Goal: Find specific page/section: Find specific page/section

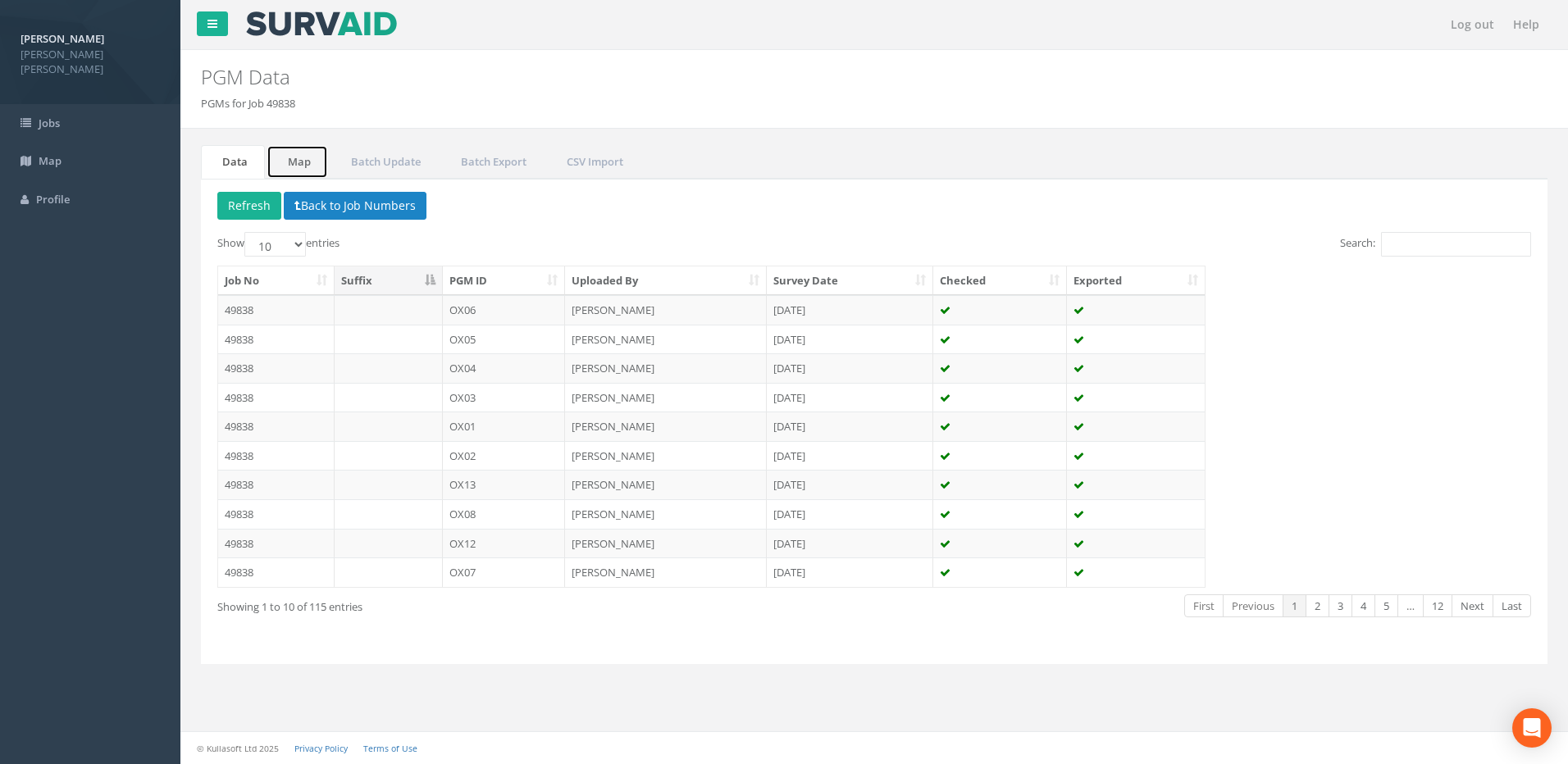
click at [302, 157] on link "Map" at bounding box center [297, 162] width 62 height 34
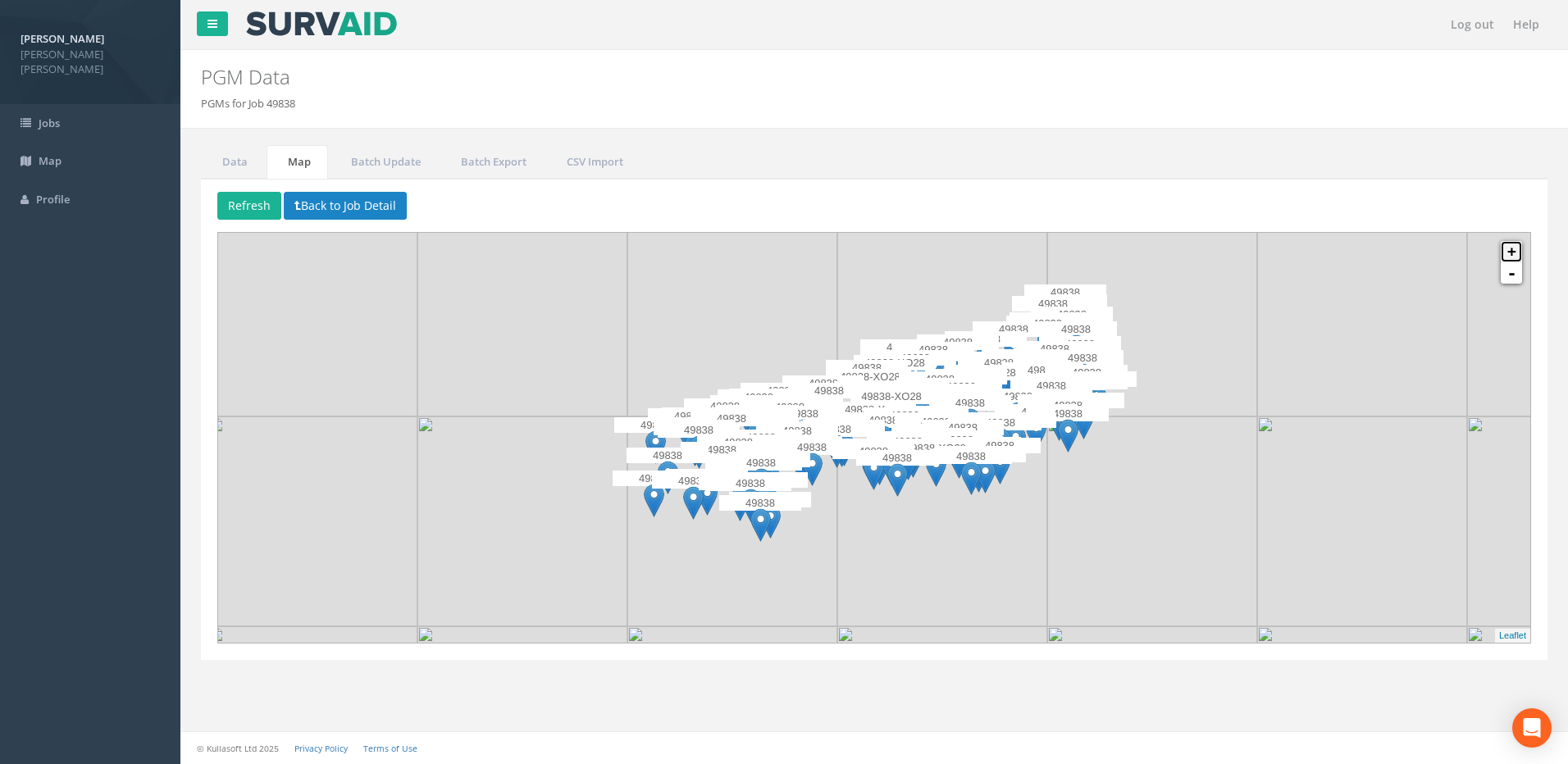
click at [1516, 250] on link "+" at bounding box center [1511, 252] width 22 height 22
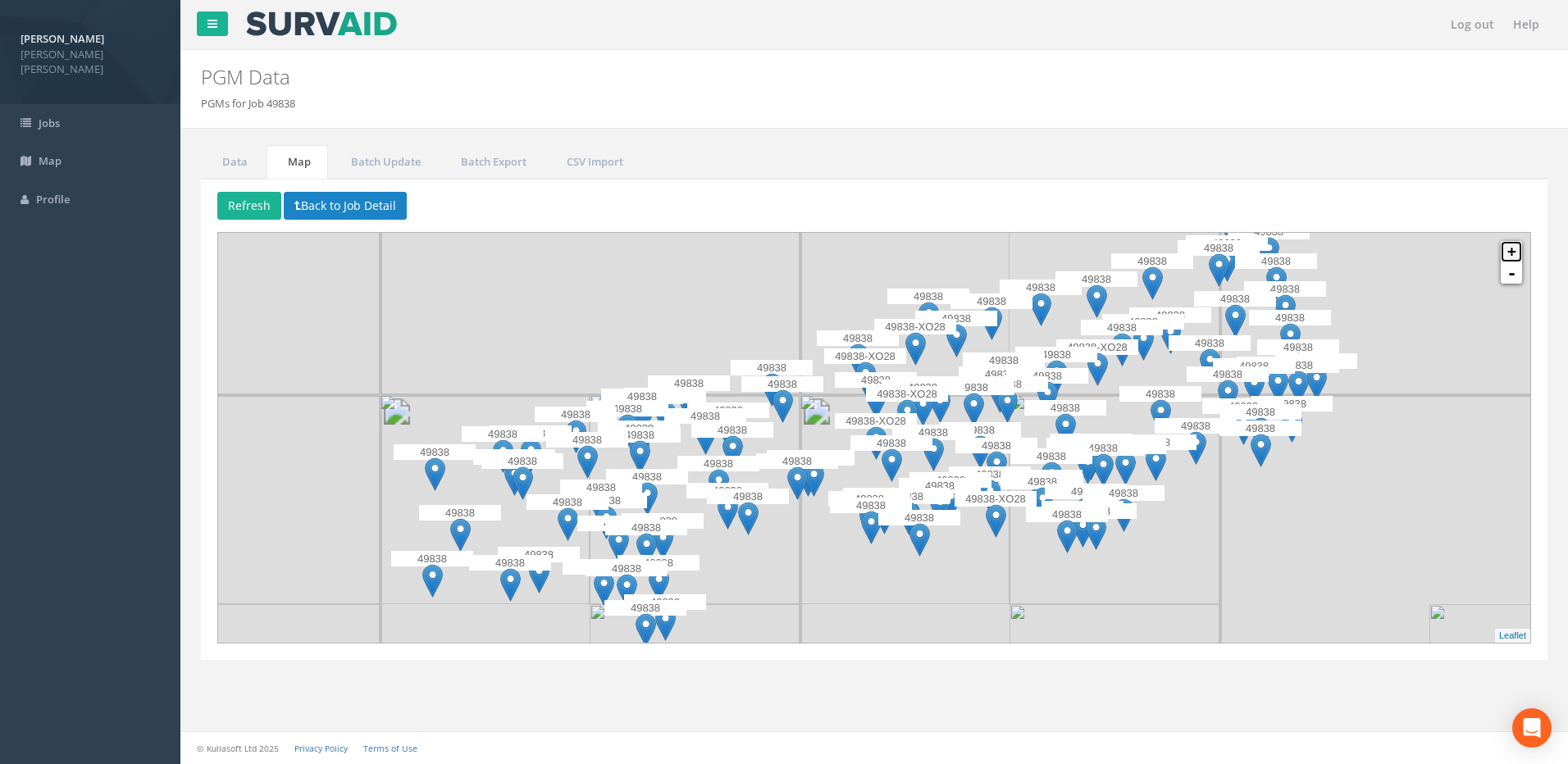
click at [1515, 248] on link "+" at bounding box center [1511, 252] width 22 height 22
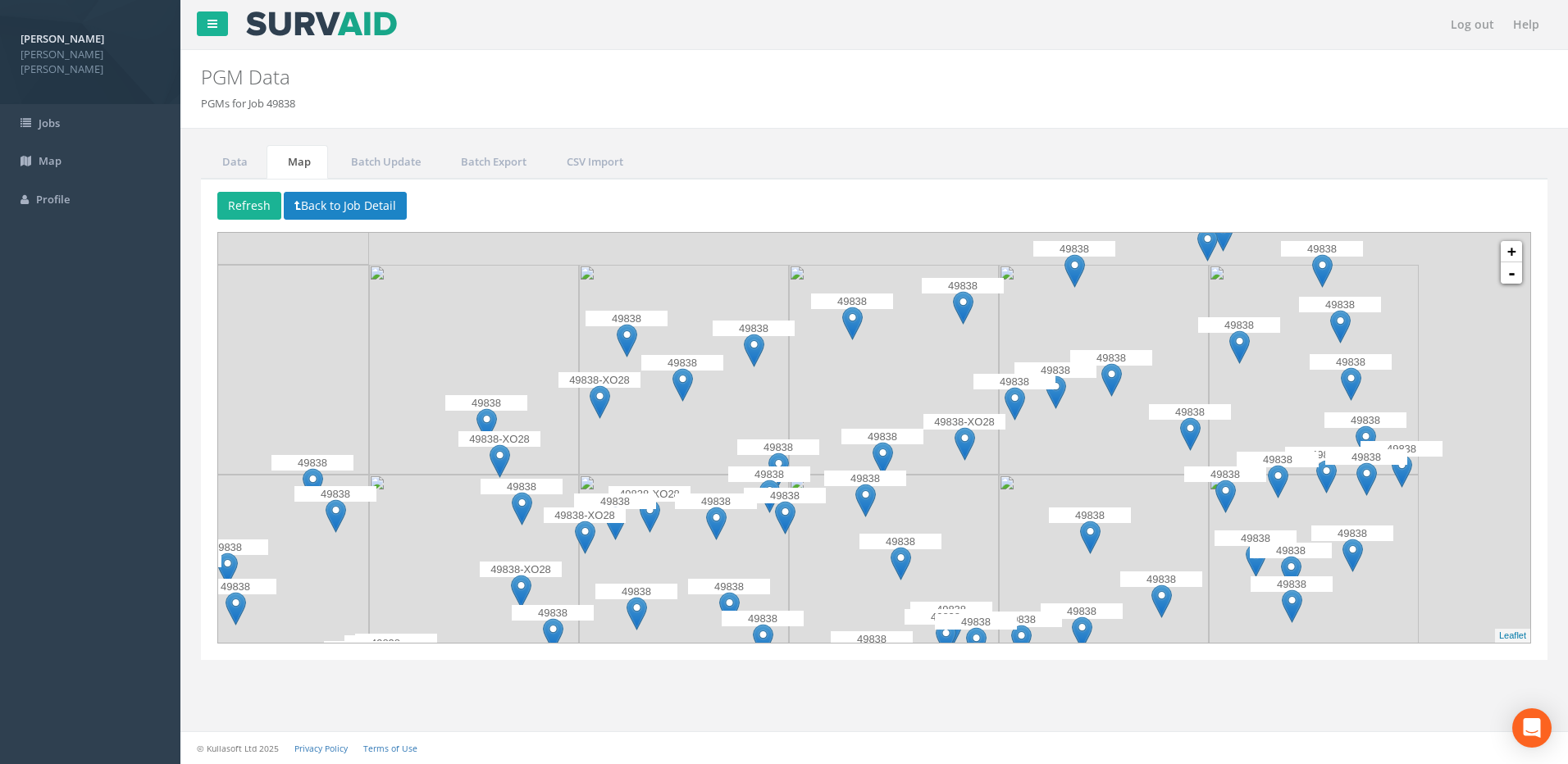
drag, startPoint x: 657, startPoint y: 537, endPoint x: 412, endPoint y: 585, distance: 249.7
click at [412, 585] on img at bounding box center [474, 580] width 210 height 210
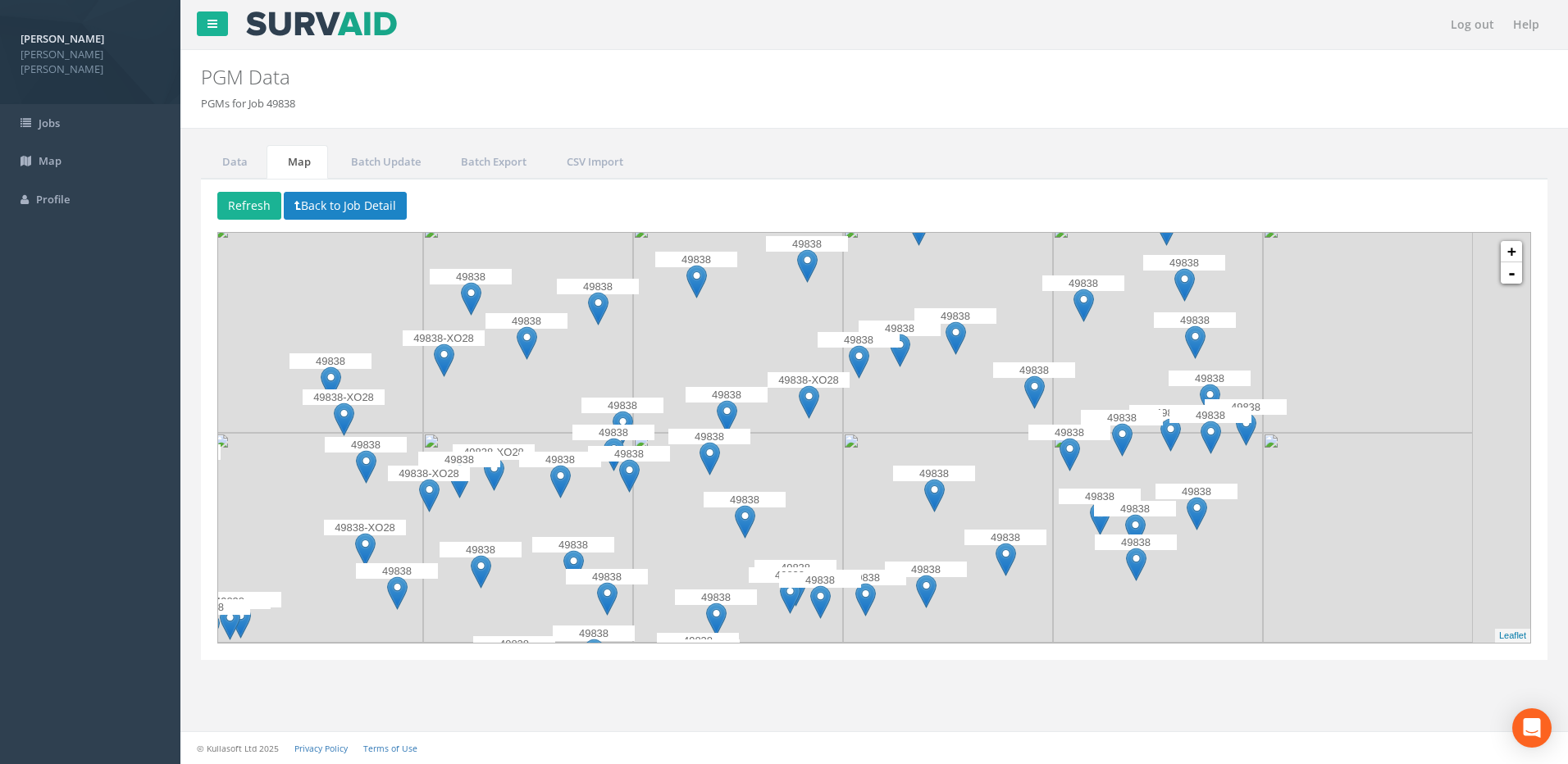
drag, startPoint x: 1031, startPoint y: 488, endPoint x: 866, endPoint y: 446, distance: 170.3
click at [866, 446] on img at bounding box center [948, 538] width 210 height 210
click at [1508, 252] on link "+" at bounding box center [1511, 252] width 22 height 22
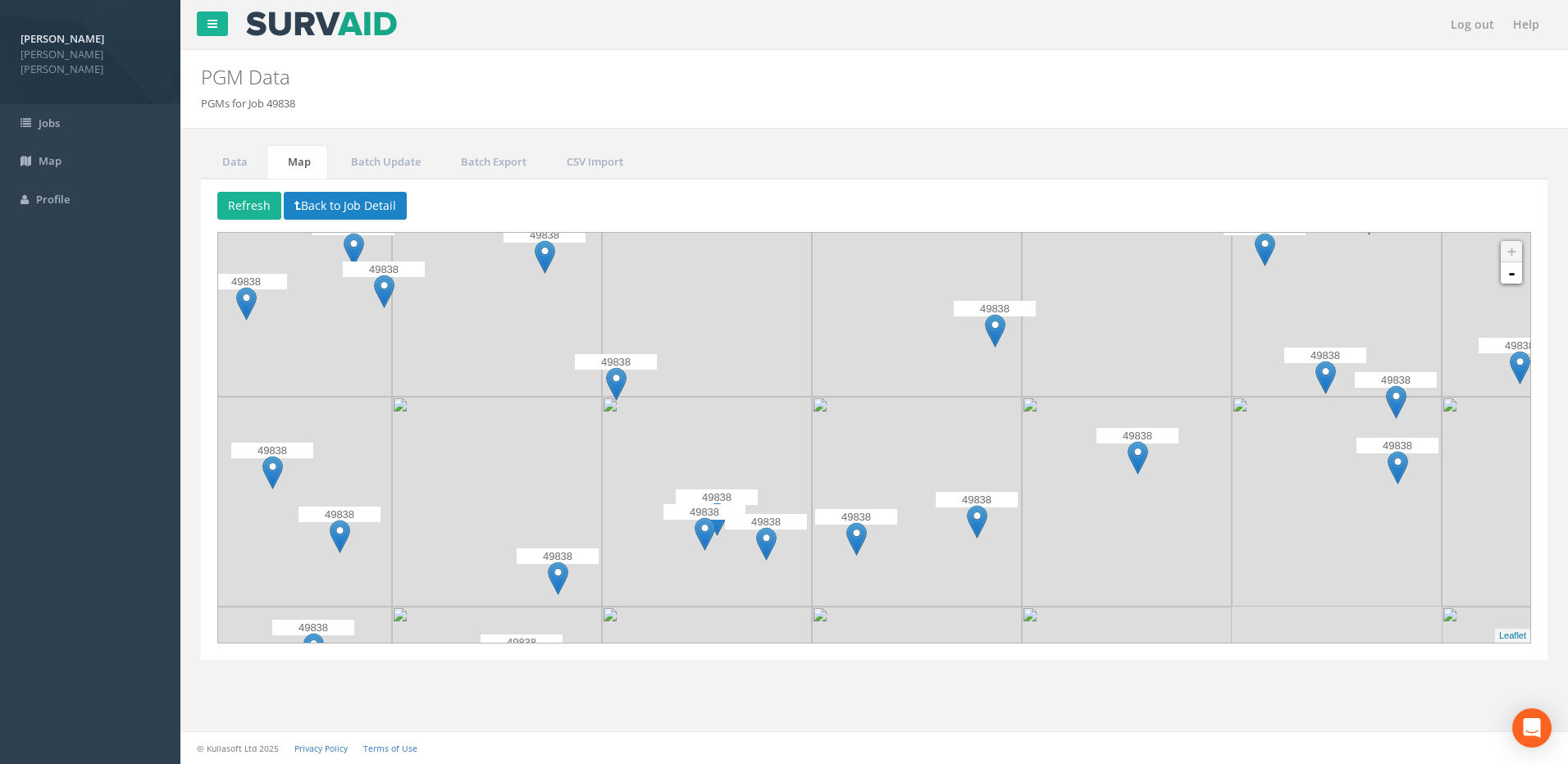
drag, startPoint x: 802, startPoint y: 545, endPoint x: 803, endPoint y: 294, distance: 251.0
click at [803, 294] on img at bounding box center [707, 292] width 210 height 210
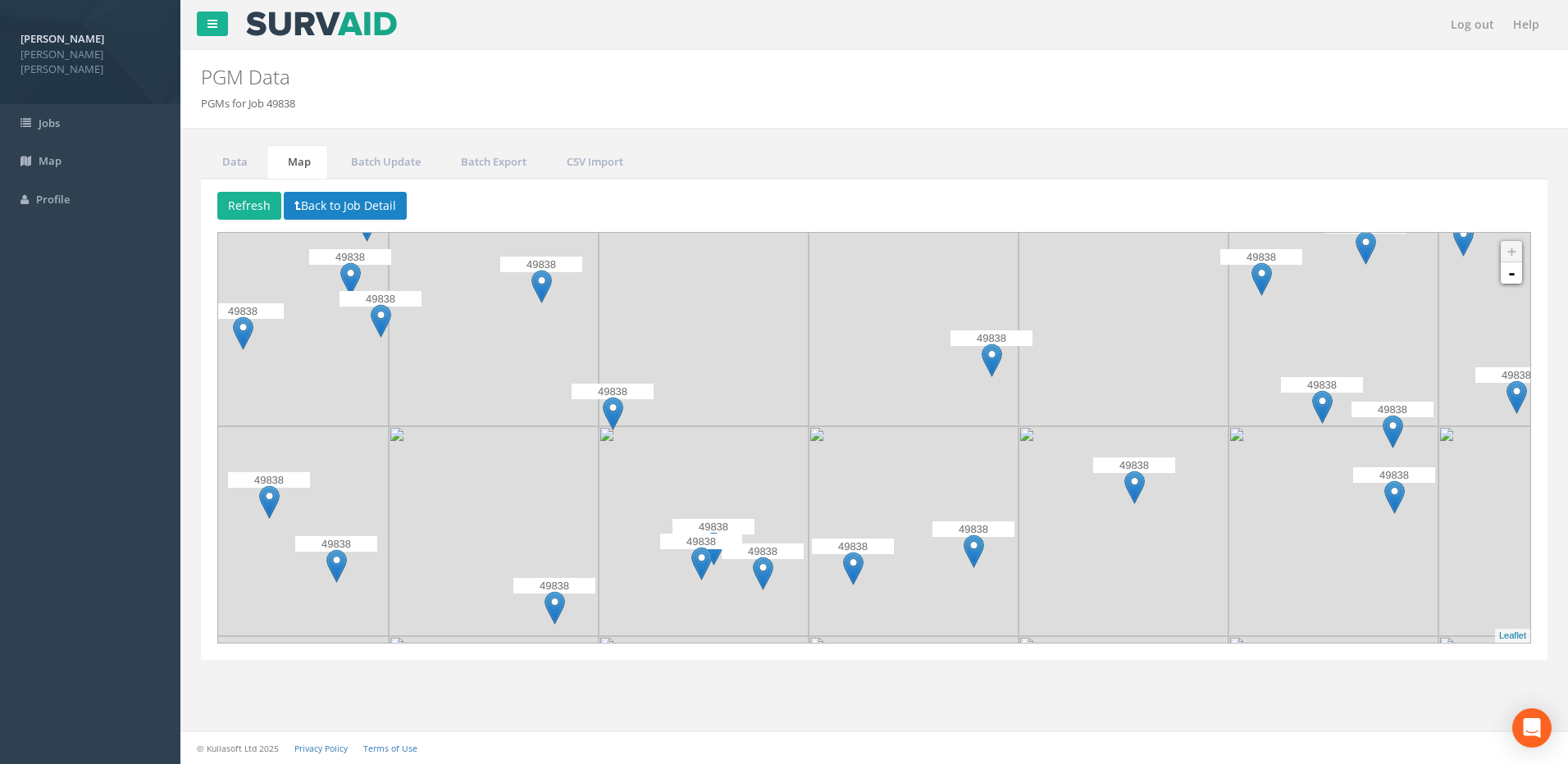
drag, startPoint x: 733, startPoint y: 466, endPoint x: 730, endPoint y: 497, distance: 31.1
click at [730, 497] on img at bounding box center [704, 531] width 210 height 210
click at [703, 578] on img at bounding box center [702, 564] width 21 height 34
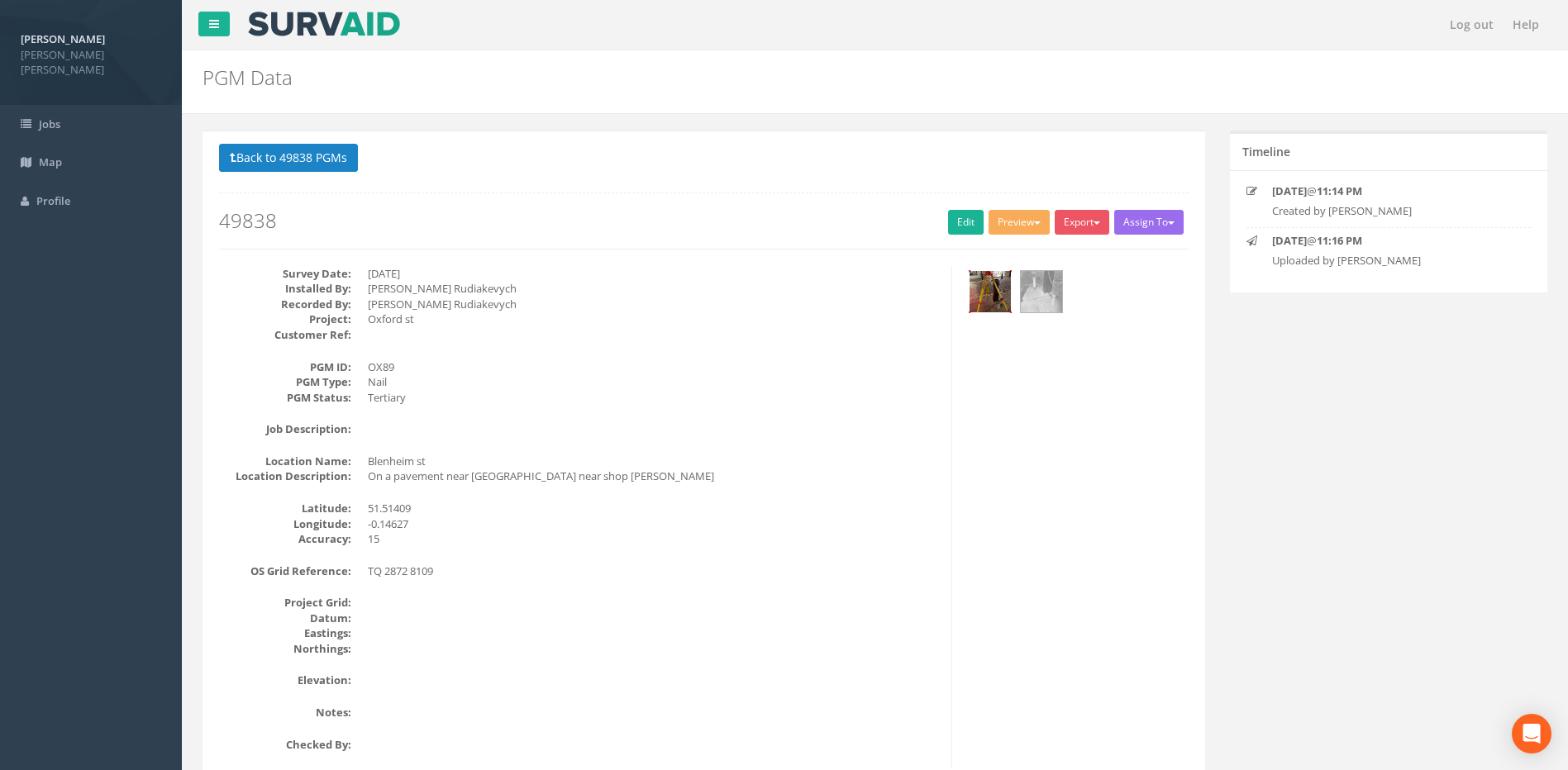
click at [991, 290] on img at bounding box center [990, 292] width 42 height 42
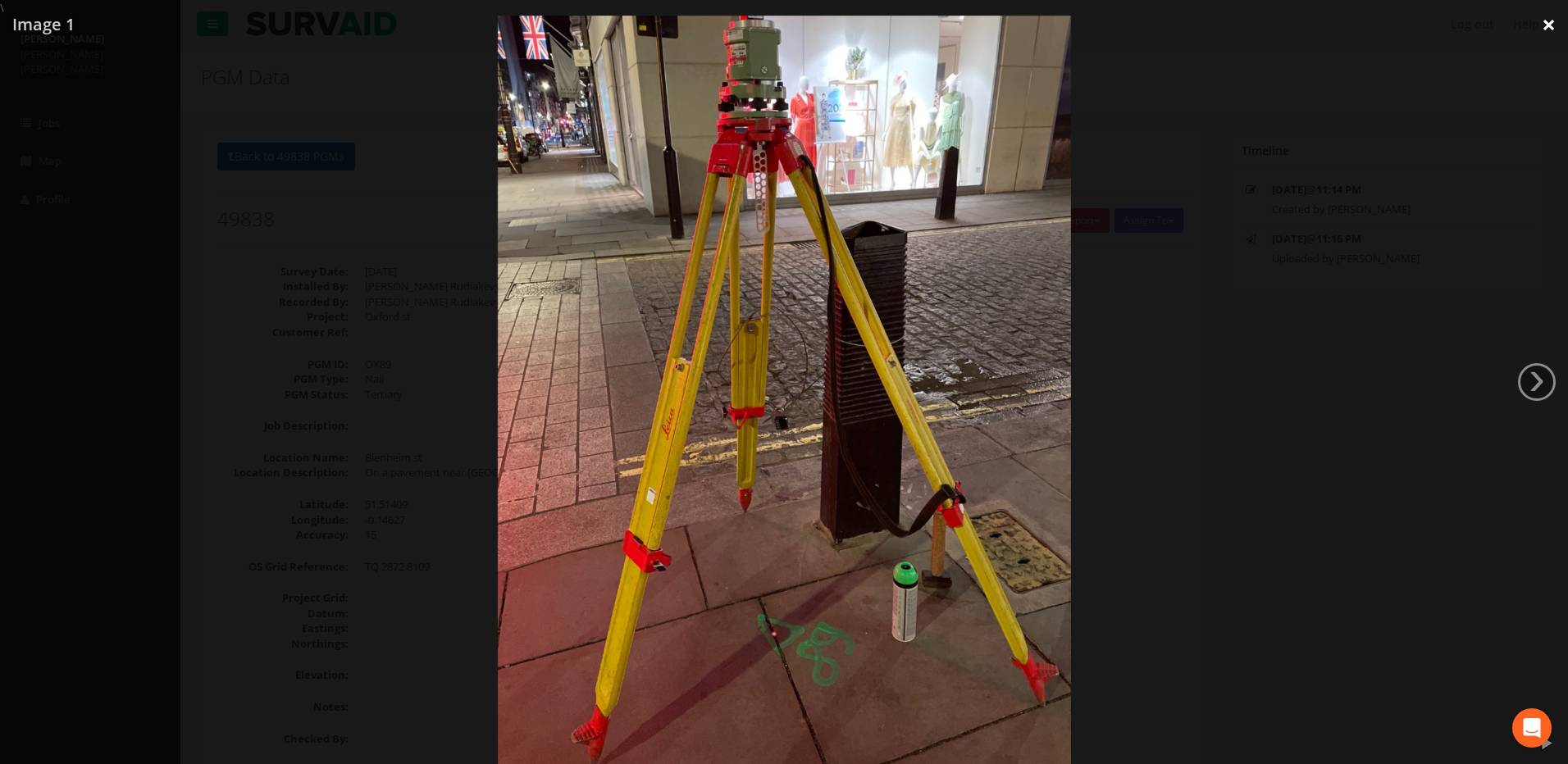
click at [1545, 18] on link "×" at bounding box center [1548, 24] width 38 height 49
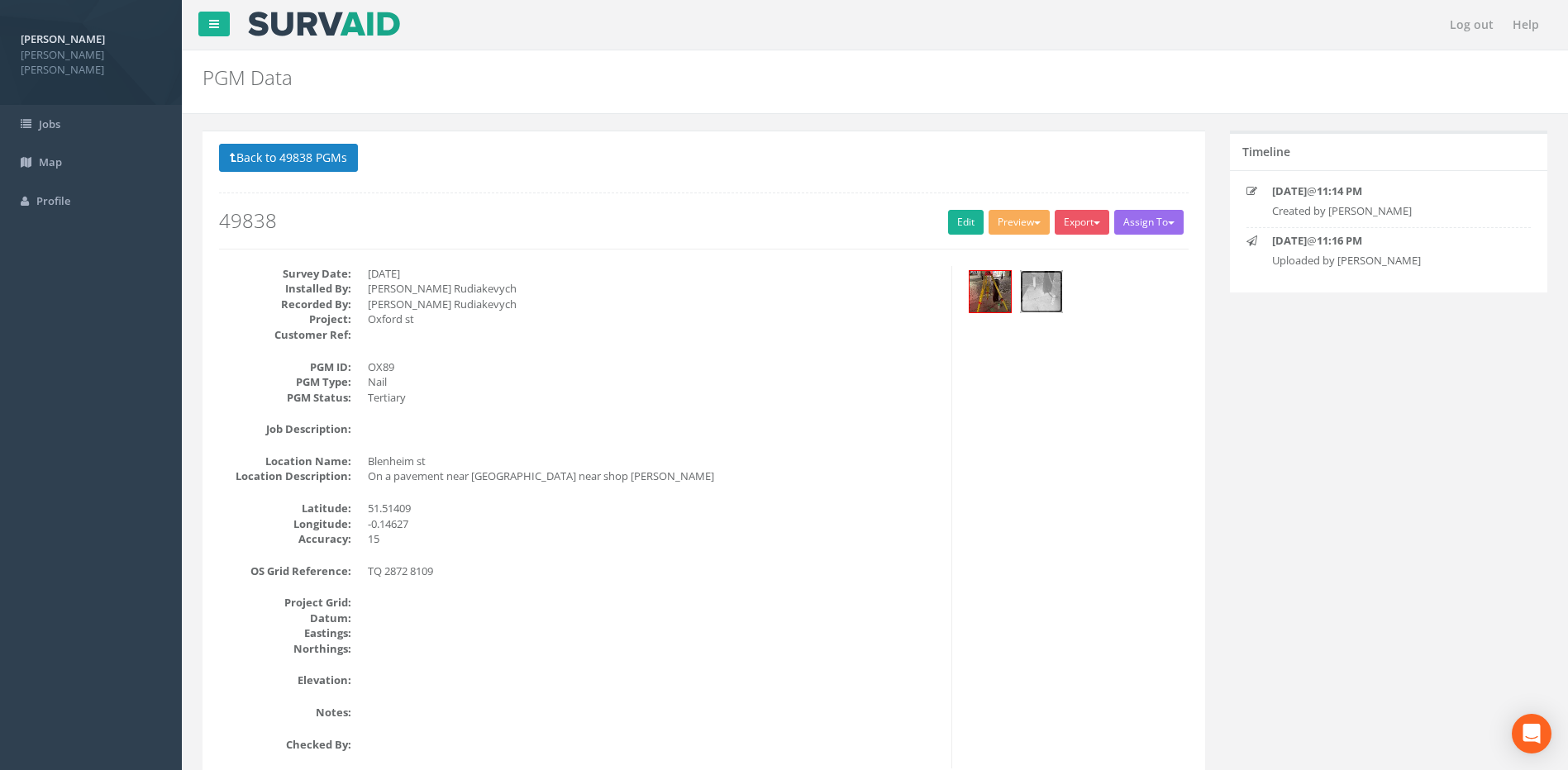
click at [1039, 286] on img at bounding box center [1041, 292] width 42 height 42
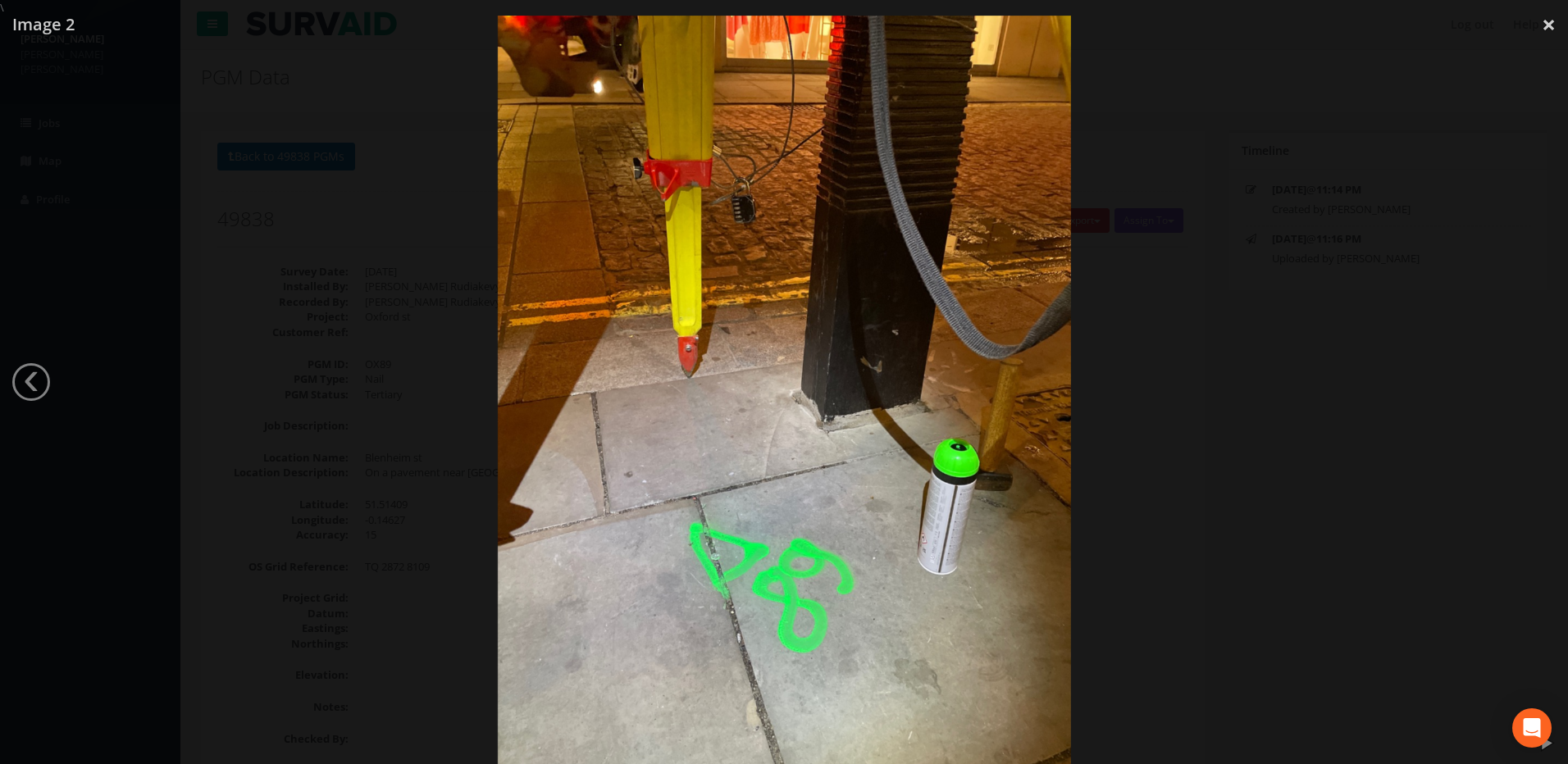
click at [1273, 183] on div at bounding box center [784, 398] width 1568 height 764
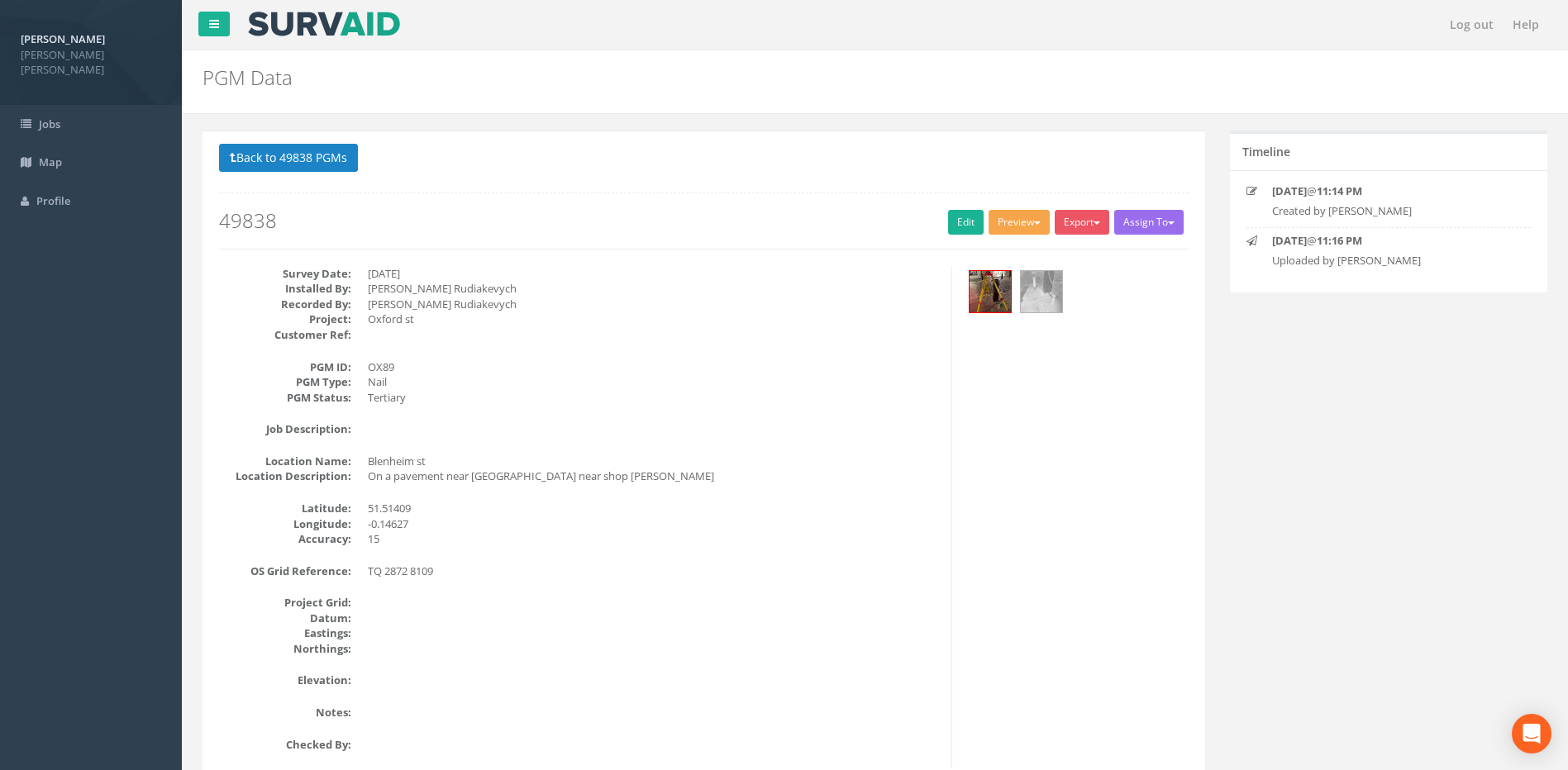
click at [1025, 219] on button "Preview" at bounding box center [1019, 222] width 61 height 25
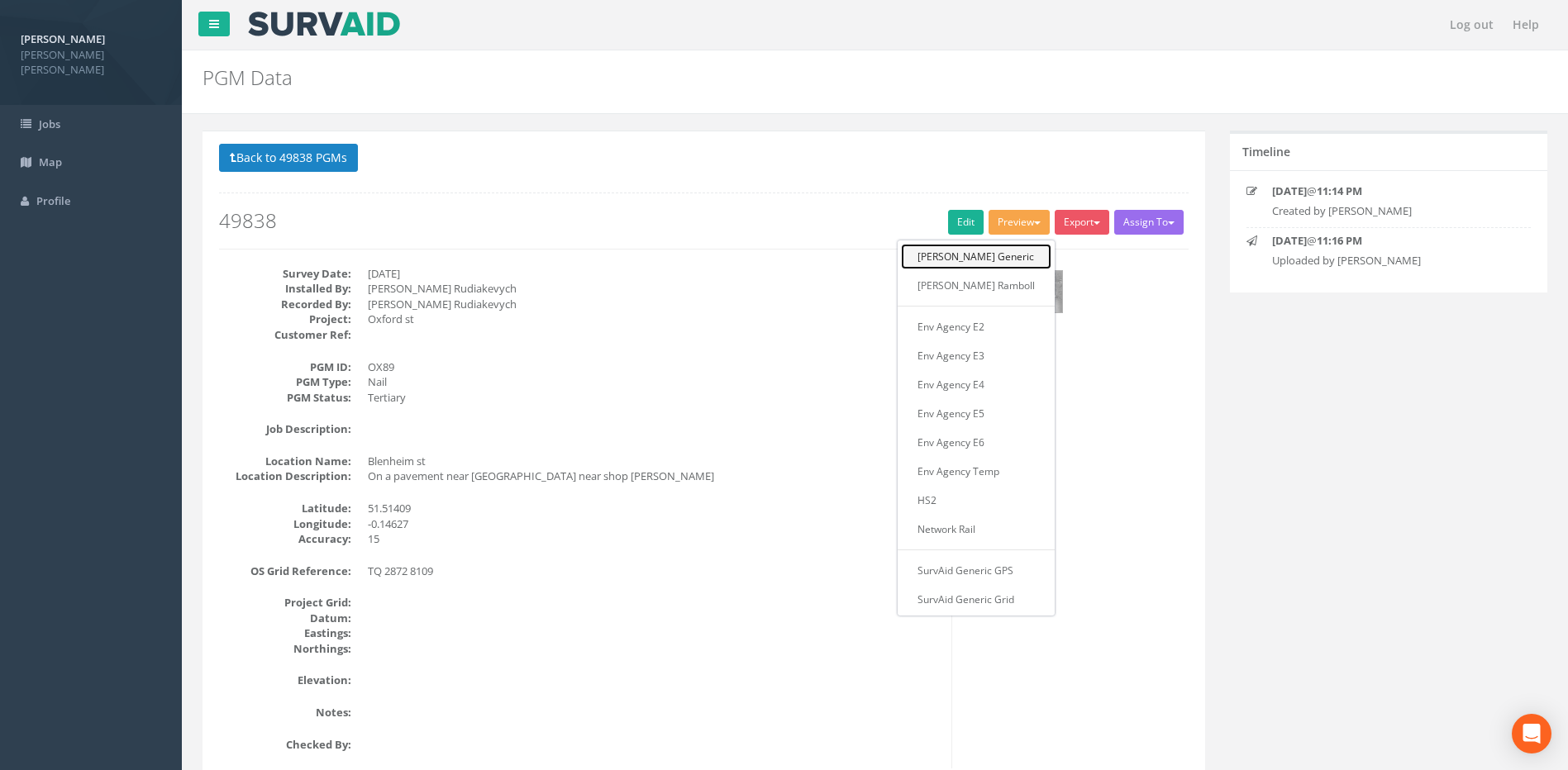
click at [1016, 256] on link "[PERSON_NAME] Generic" at bounding box center [976, 256] width 150 height 26
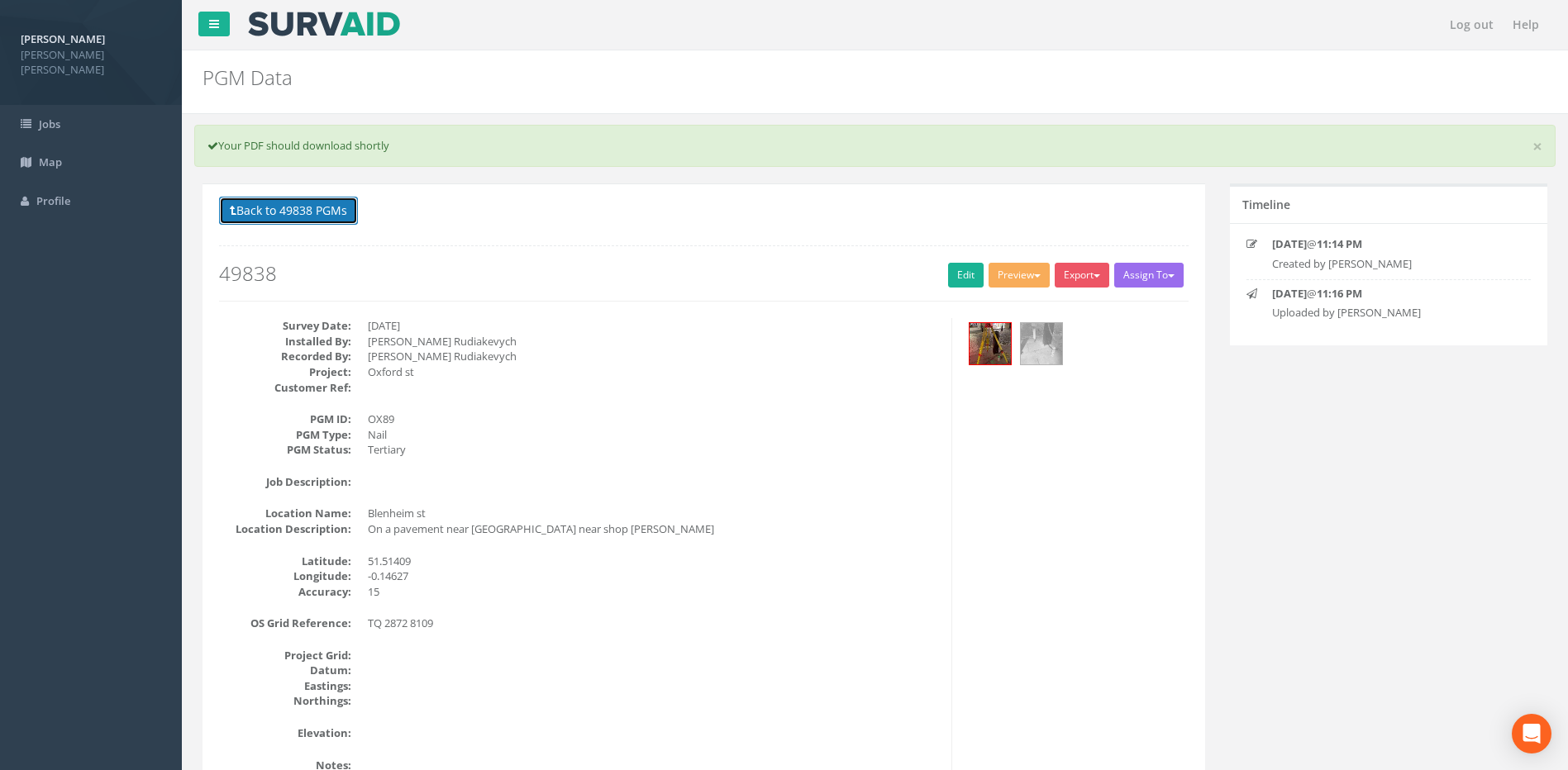
click at [249, 212] on button "Back to 49838 PGMs" at bounding box center [288, 211] width 139 height 28
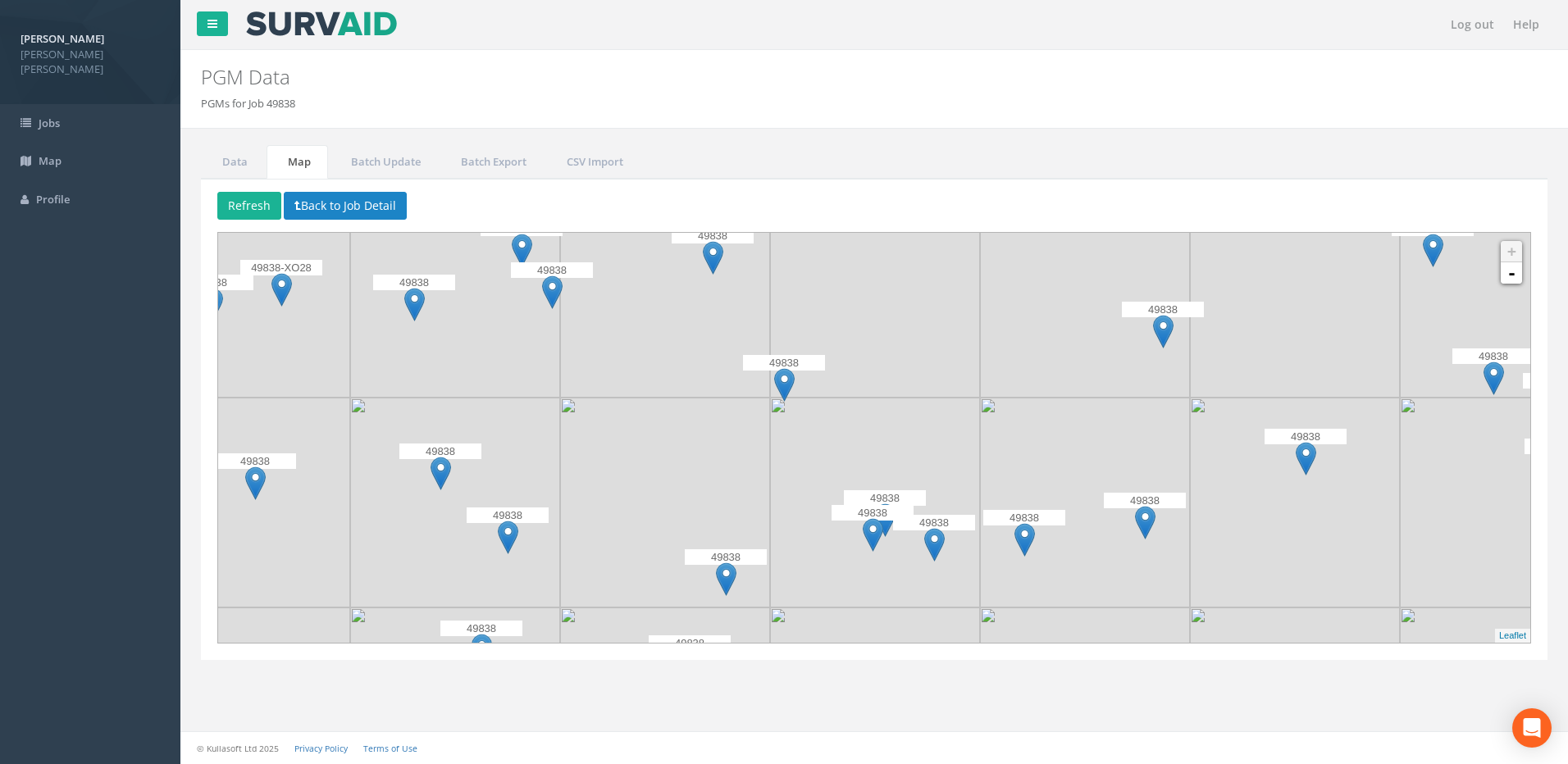
drag, startPoint x: 337, startPoint y: 497, endPoint x: 513, endPoint y: 466, distance: 178.7
click at [513, 466] on img at bounding box center [455, 503] width 210 height 210
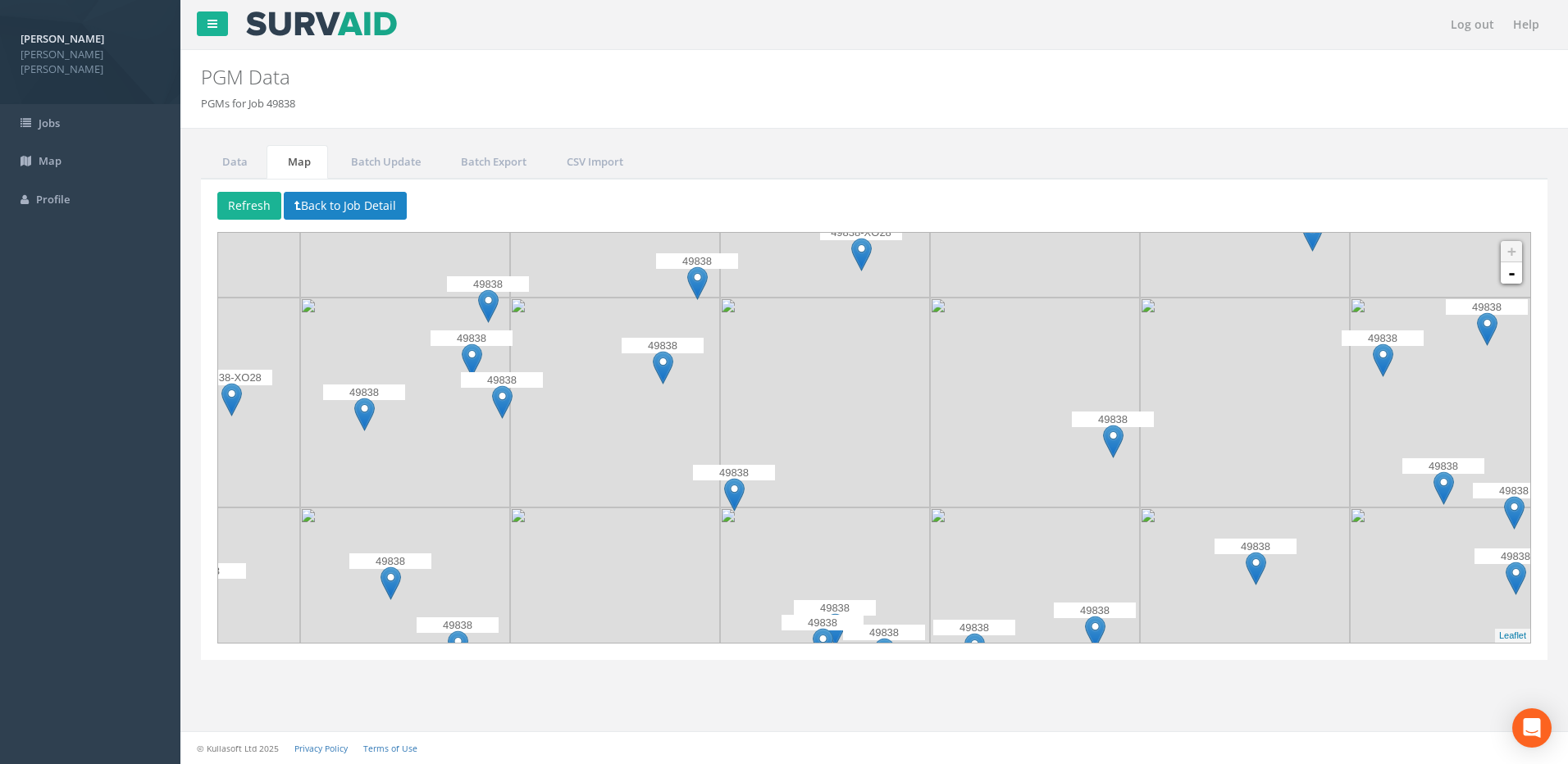
drag, startPoint x: 662, startPoint y: 386, endPoint x: 608, endPoint y: 497, distance: 123.4
click at [608, 497] on img at bounding box center [616, 403] width 210 height 210
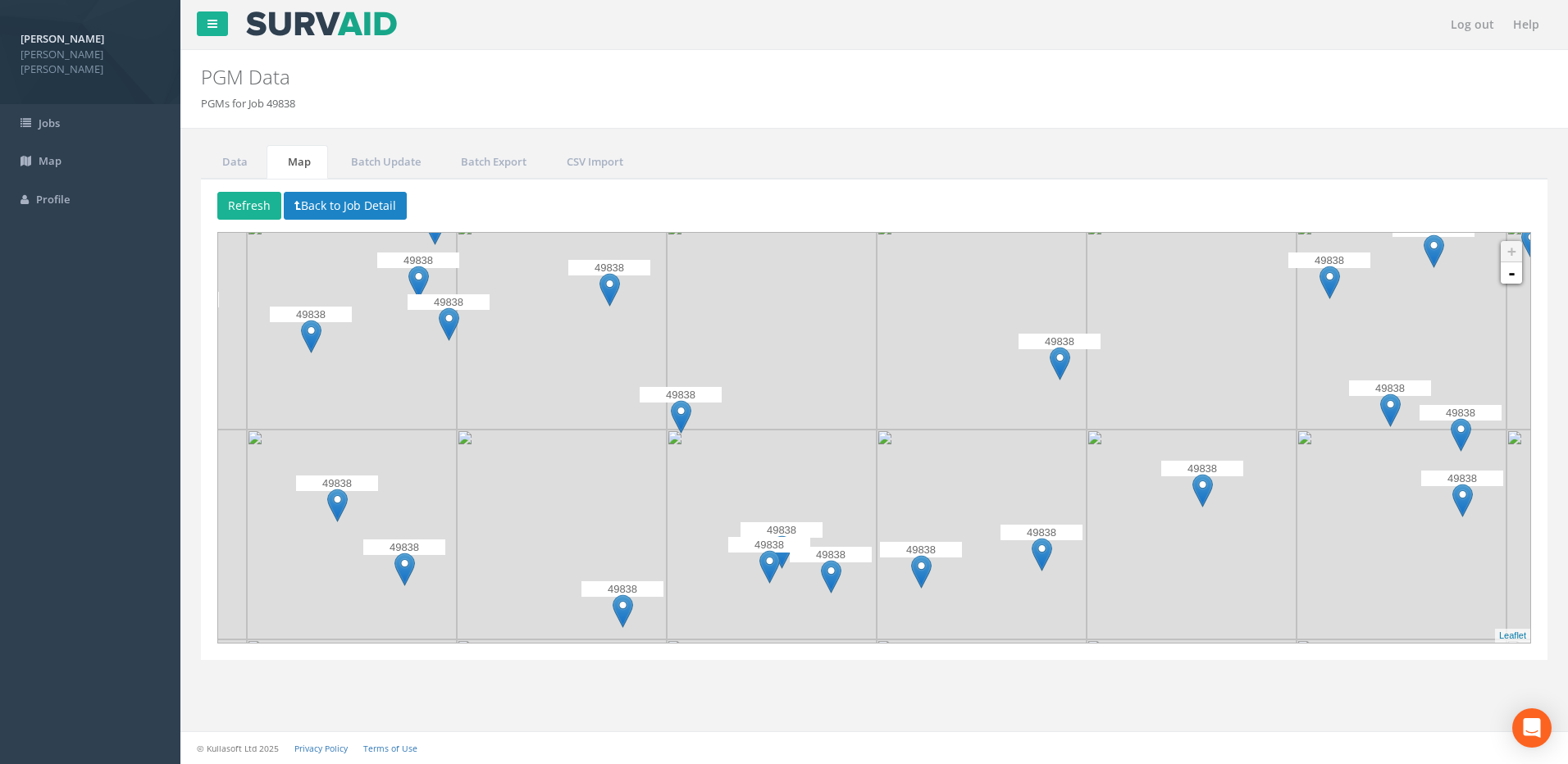
drag, startPoint x: 764, startPoint y: 533, endPoint x: 706, endPoint y: 452, distance: 99.6
click at [706, 452] on img at bounding box center [771, 535] width 210 height 210
click at [401, 569] on img at bounding box center [404, 570] width 21 height 34
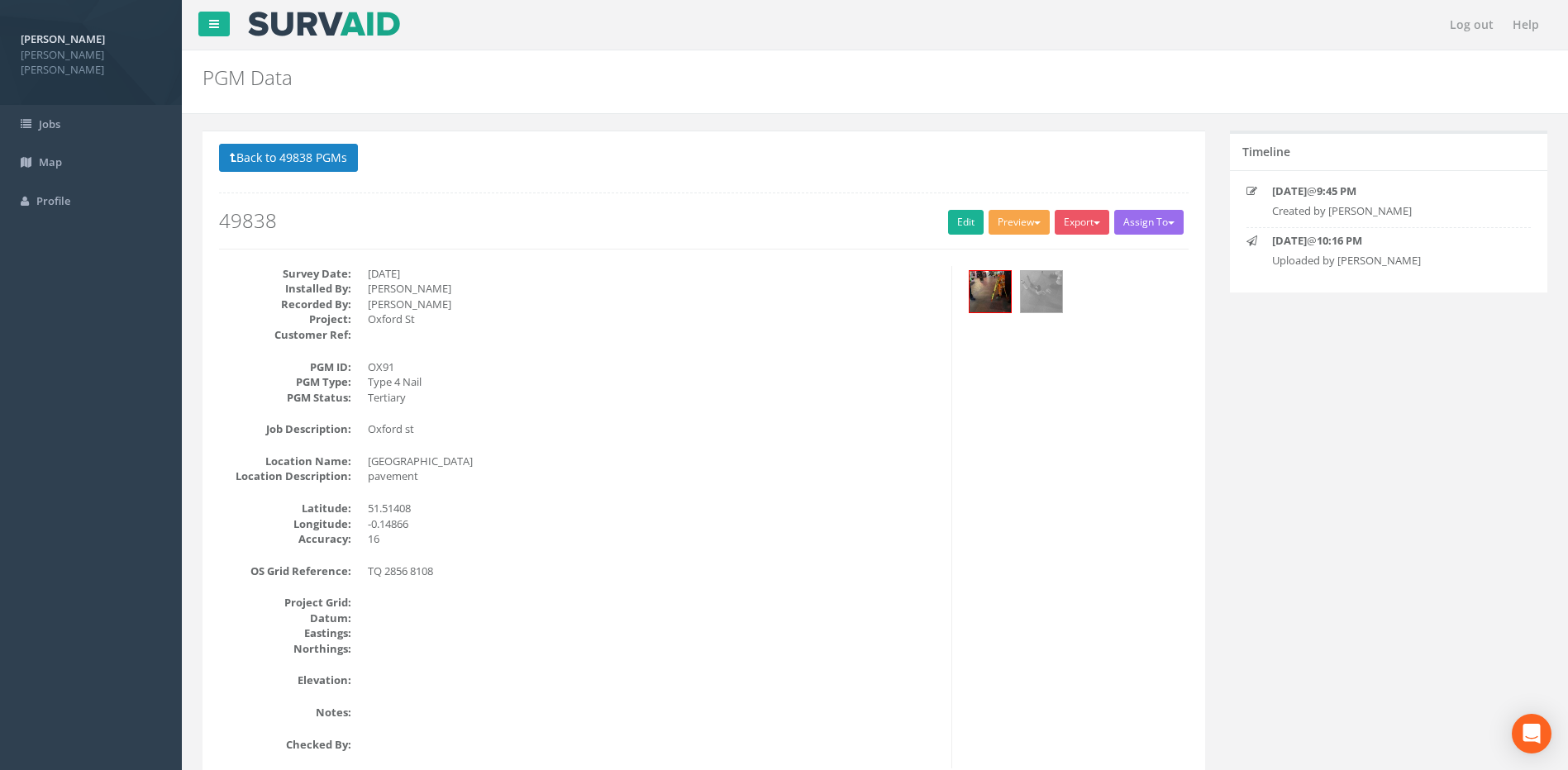
click at [1030, 217] on button "Preview" at bounding box center [1019, 222] width 61 height 25
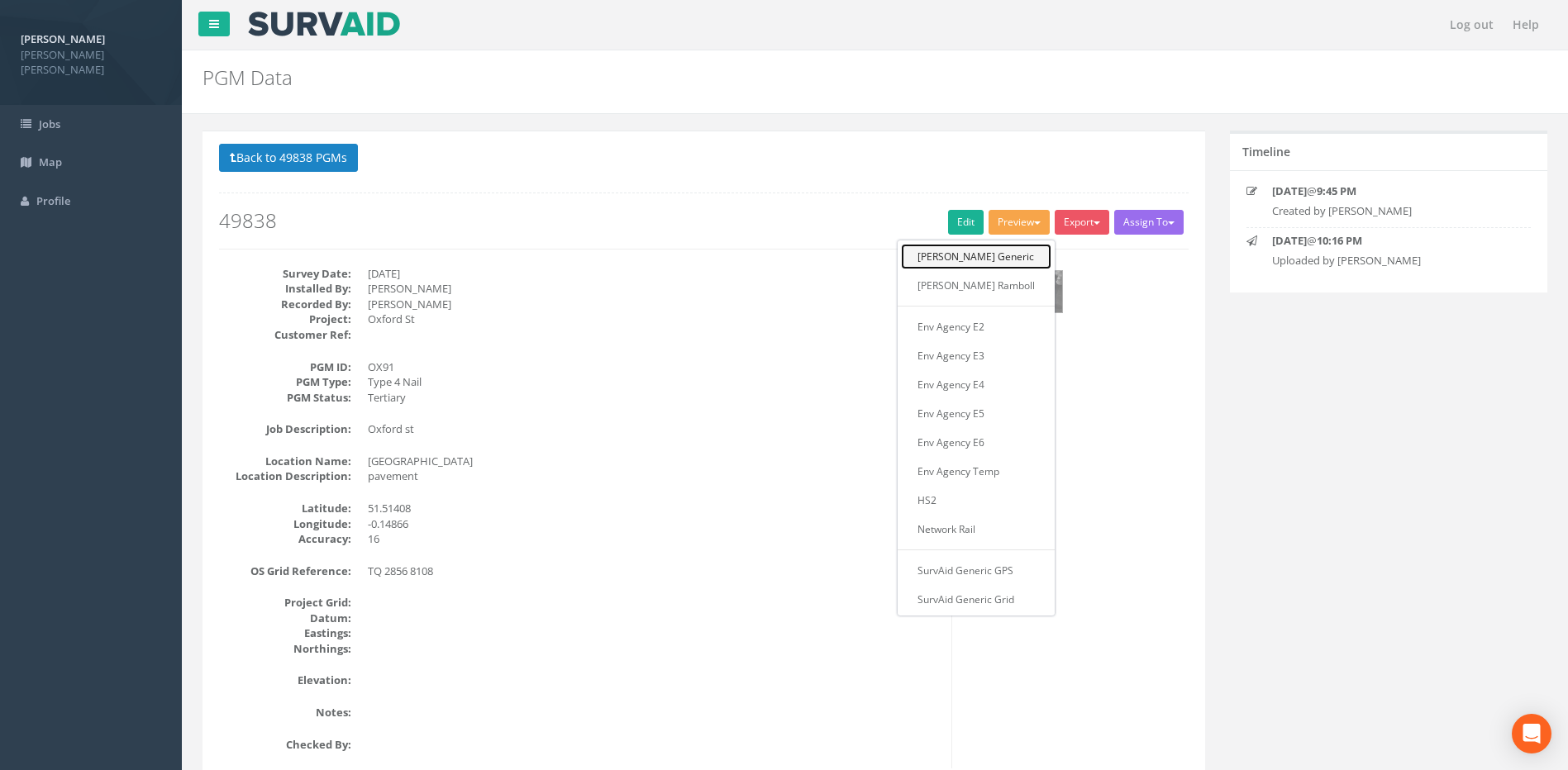
click at [989, 266] on link "[PERSON_NAME] Generic" at bounding box center [976, 256] width 150 height 26
